Goal: Information Seeking & Learning: Learn about a topic

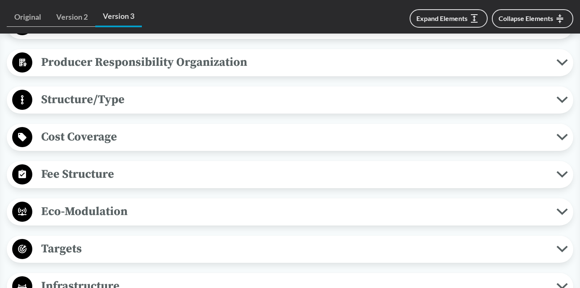
scroll to position [516, 0]
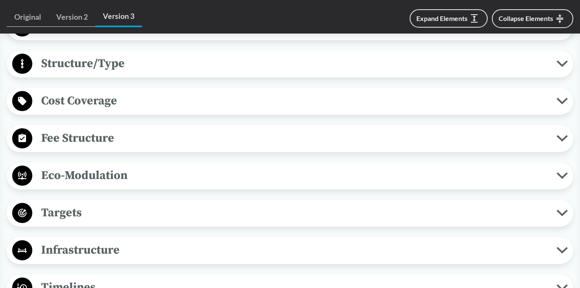
click at [155, 176] on span "Eco-Modulation" at bounding box center [294, 175] width 524 height 19
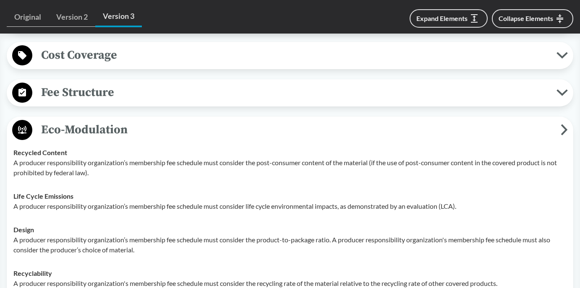
scroll to position [608, 0]
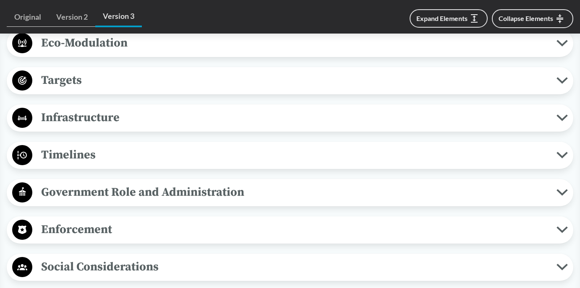
scroll to position [657, 0]
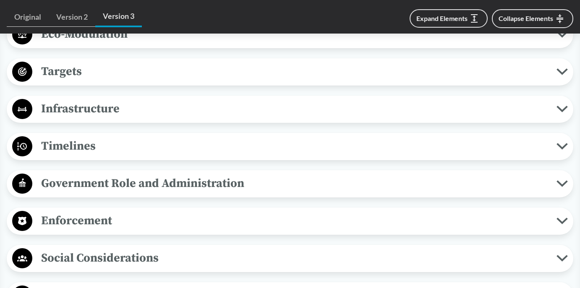
click at [193, 222] on span "Enforcement" at bounding box center [294, 220] width 524 height 19
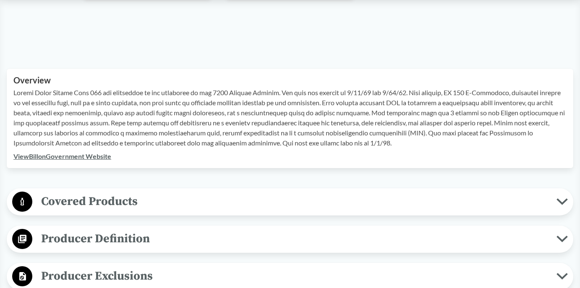
scroll to position [454, 0]
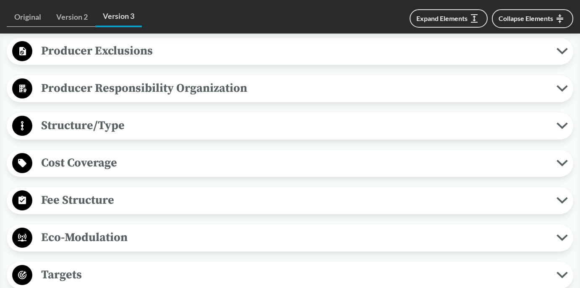
click at [143, 164] on span "Cost Coverage" at bounding box center [294, 163] width 524 height 19
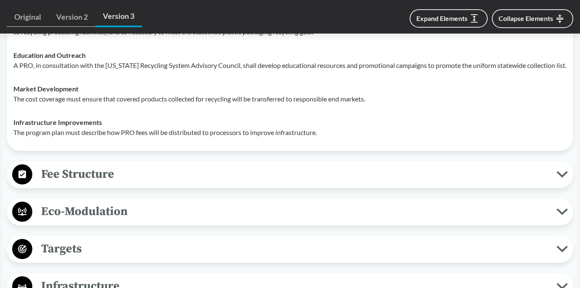
scroll to position [709, 0]
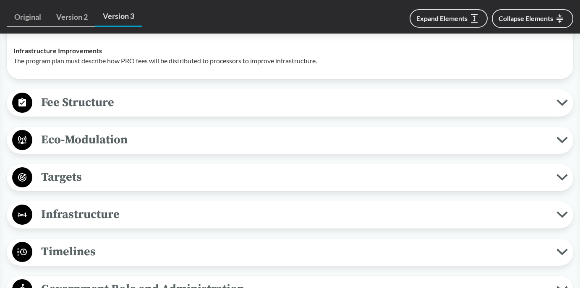
click at [142, 96] on span "Fee Structure" at bounding box center [294, 102] width 524 height 19
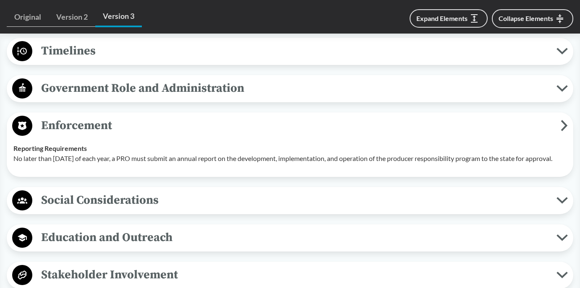
scroll to position [1061, 0]
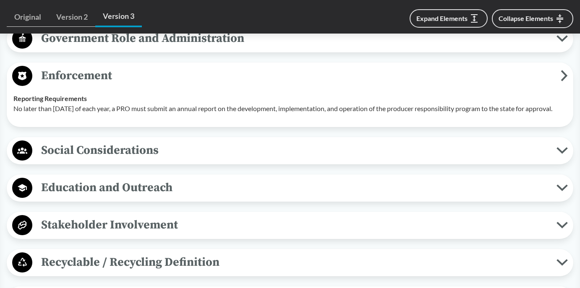
click at [166, 141] on span "Social Considerations" at bounding box center [294, 150] width 524 height 19
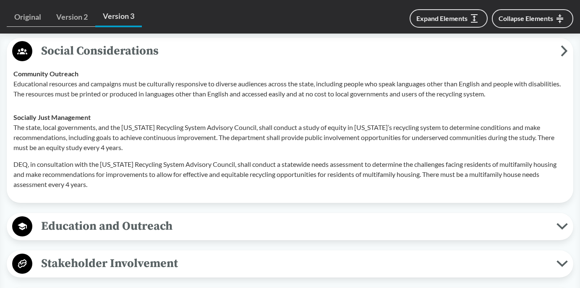
scroll to position [1197, 0]
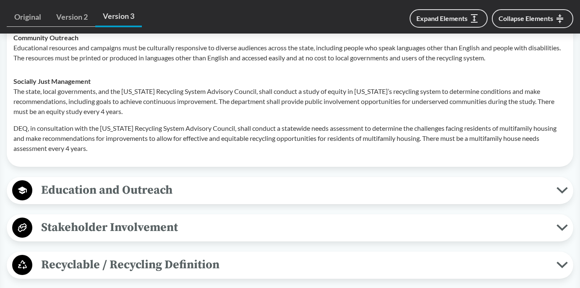
click at [243, 193] on span "Education and Outreach" at bounding box center [294, 190] width 524 height 19
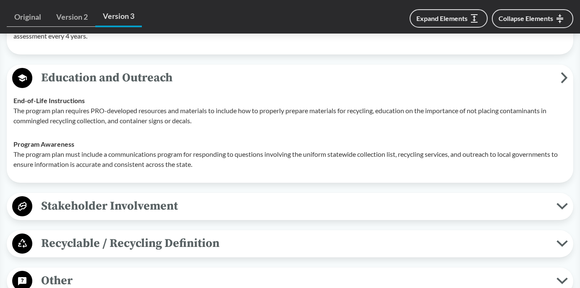
scroll to position [1335, 0]
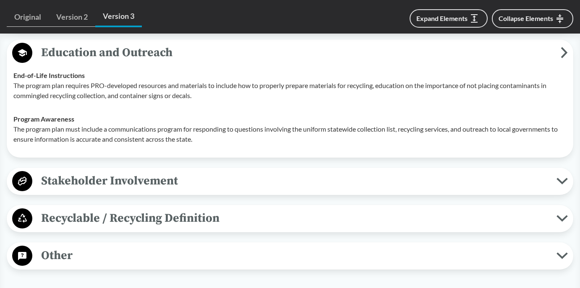
click at [227, 250] on span "Other" at bounding box center [294, 255] width 524 height 19
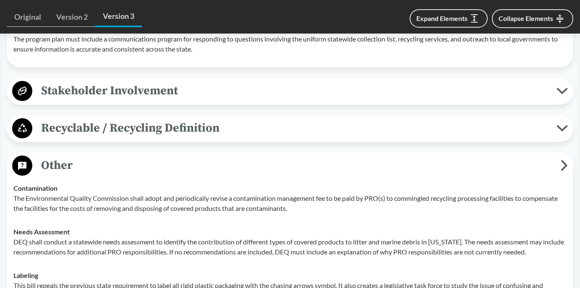
scroll to position [1495, 0]
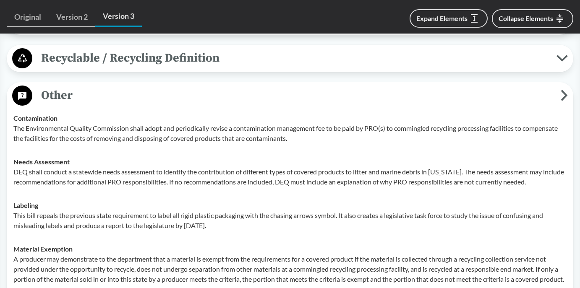
click at [235, 175] on p "DEQ shall conduct a statewide needs assessment to identify the contribution of …" at bounding box center [289, 177] width 553 height 20
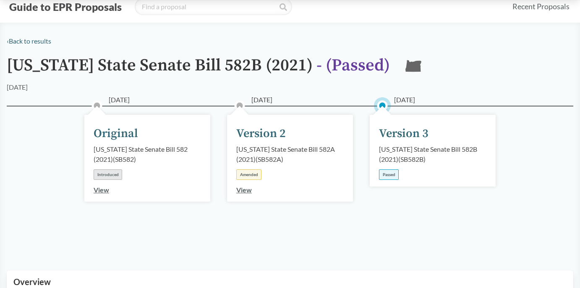
scroll to position [232, 0]
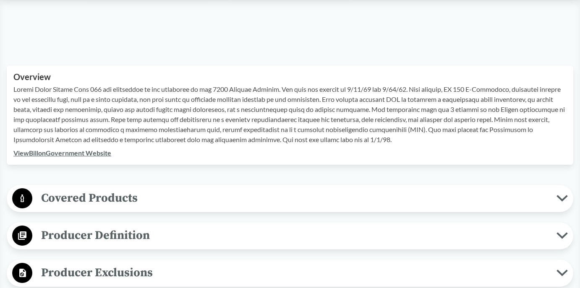
click at [165, 198] on span "Covered Products" at bounding box center [294, 198] width 524 height 19
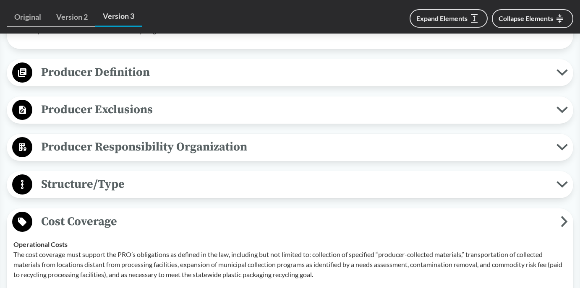
scroll to position [661, 0]
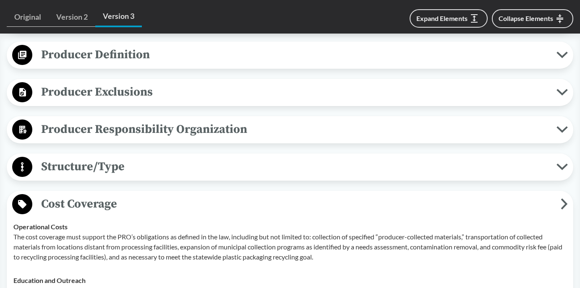
click at [159, 55] on span "Producer Definition" at bounding box center [294, 54] width 524 height 19
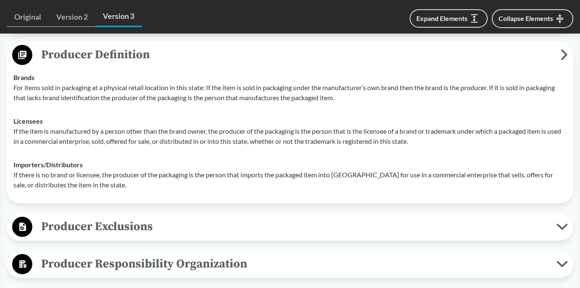
click at [157, 223] on span "Producer Exclusions" at bounding box center [294, 226] width 524 height 19
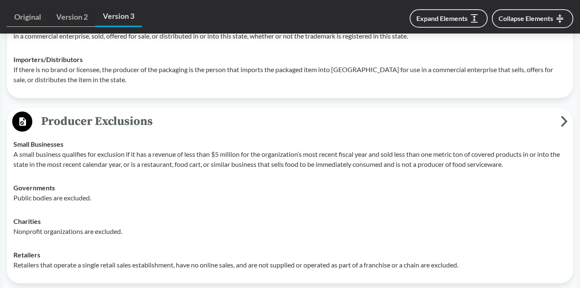
scroll to position [780, 0]
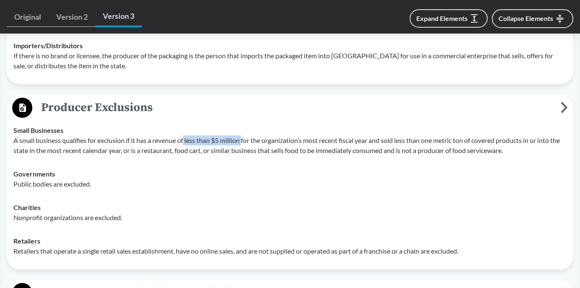
drag, startPoint x: 185, startPoint y: 141, endPoint x: 243, endPoint y: 139, distance: 58.0
click at [243, 139] on p "A small business qualifies for exclusion if it has a revenue of less than $5 mi…" at bounding box center [289, 146] width 553 height 20
click at [248, 150] on p "A small business qualifies for exclusion if it has a revenue of less than $5 mi…" at bounding box center [289, 146] width 553 height 20
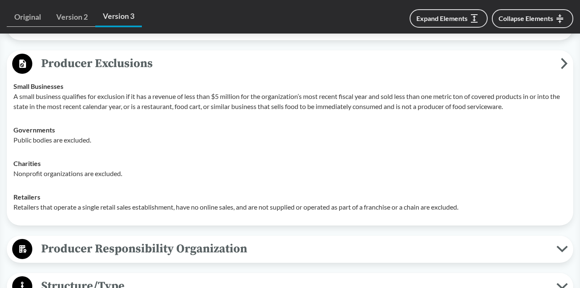
scroll to position [824, 0]
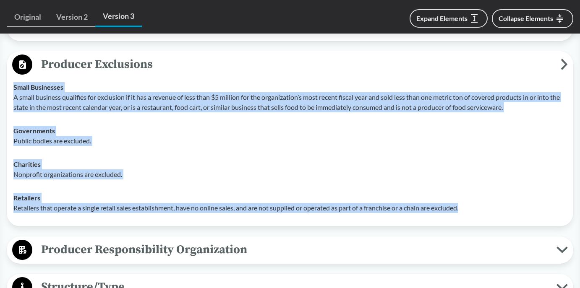
drag, startPoint x: 468, startPoint y: 209, endPoint x: 9, endPoint y: 89, distance: 474.4
click at [9, 89] on div "Producer Exclusions Small Businesses A small business qualifies for exclusion i…" at bounding box center [290, 138] width 566 height 175
copy tbody "Small Businesses A small business qualifies for exclusion if it has a revenue o…"
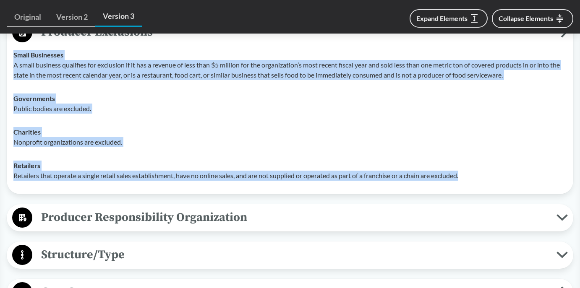
scroll to position [915, 0]
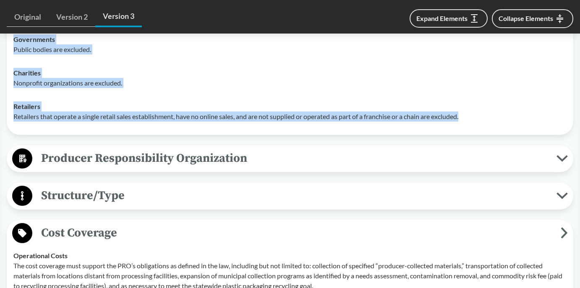
click at [238, 151] on span "Producer Responsibility Organization" at bounding box center [294, 158] width 524 height 19
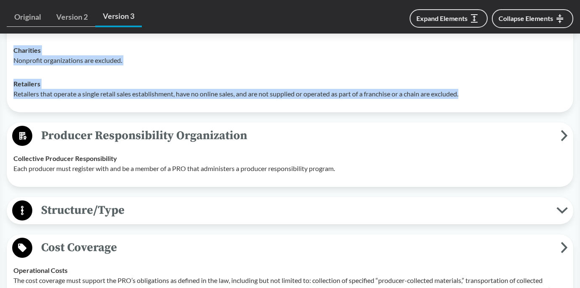
click at [224, 205] on span "Structure/Type" at bounding box center [294, 210] width 524 height 19
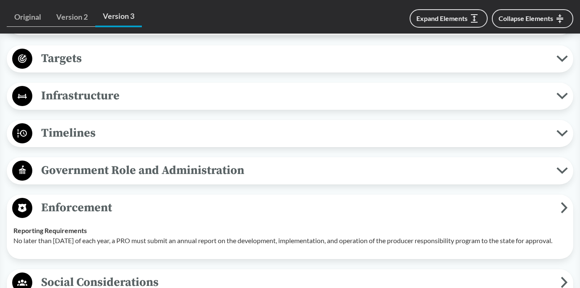
scroll to position [2015, 0]
